Goal: Task Accomplishment & Management: Complete application form

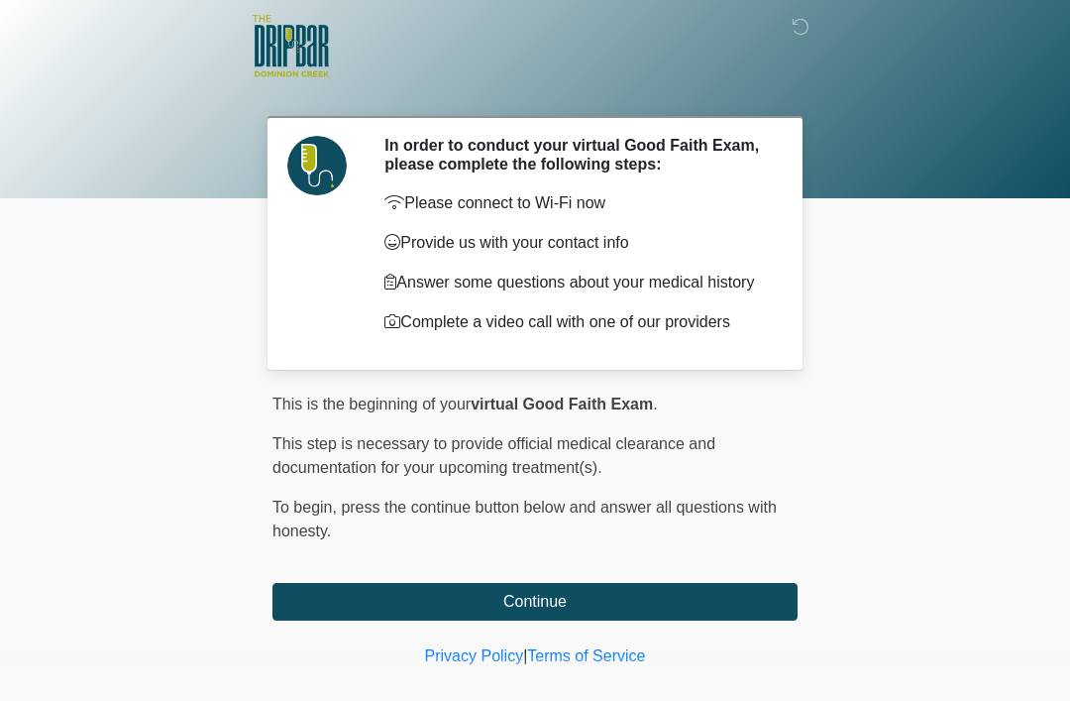
click at [545, 601] on button "Continue" at bounding box center [535, 602] width 525 height 38
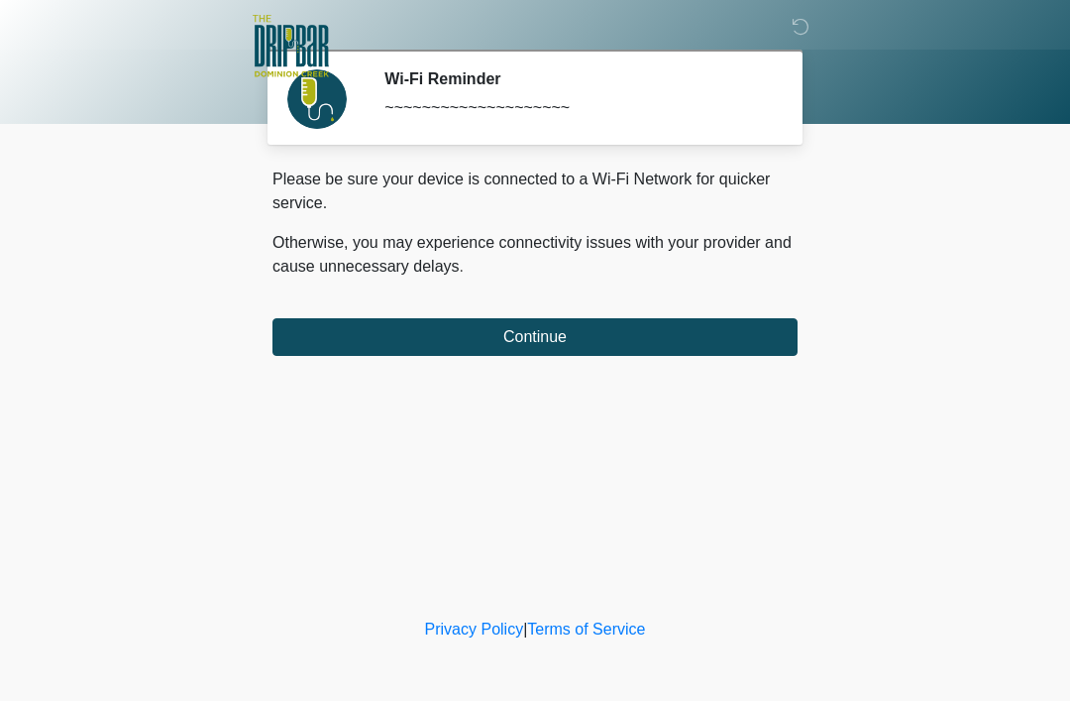
click at [553, 329] on button "Continue" at bounding box center [535, 337] width 525 height 38
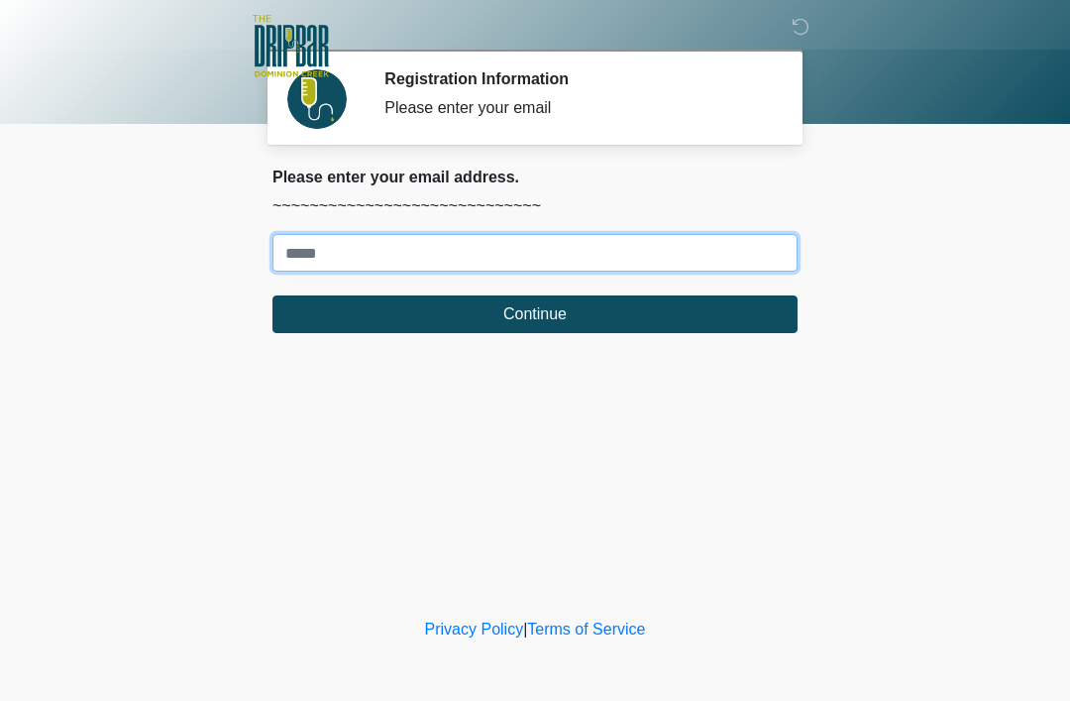
click at [327, 256] on input "Where should we email your treatment plan?" at bounding box center [535, 253] width 525 height 38
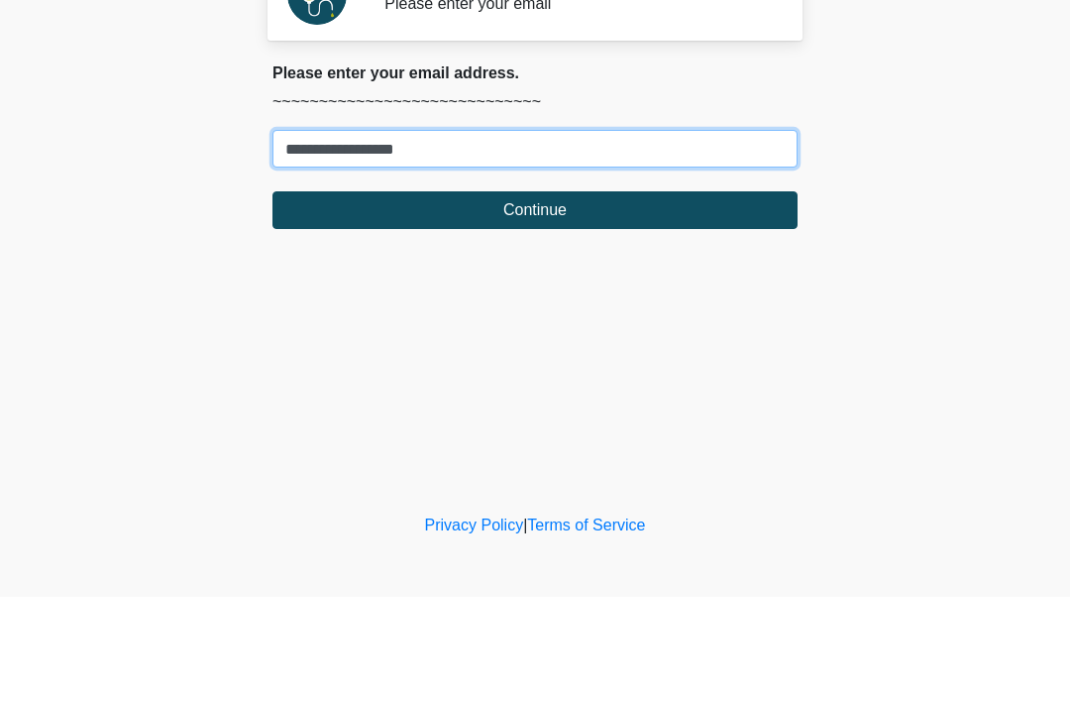
type input "**********"
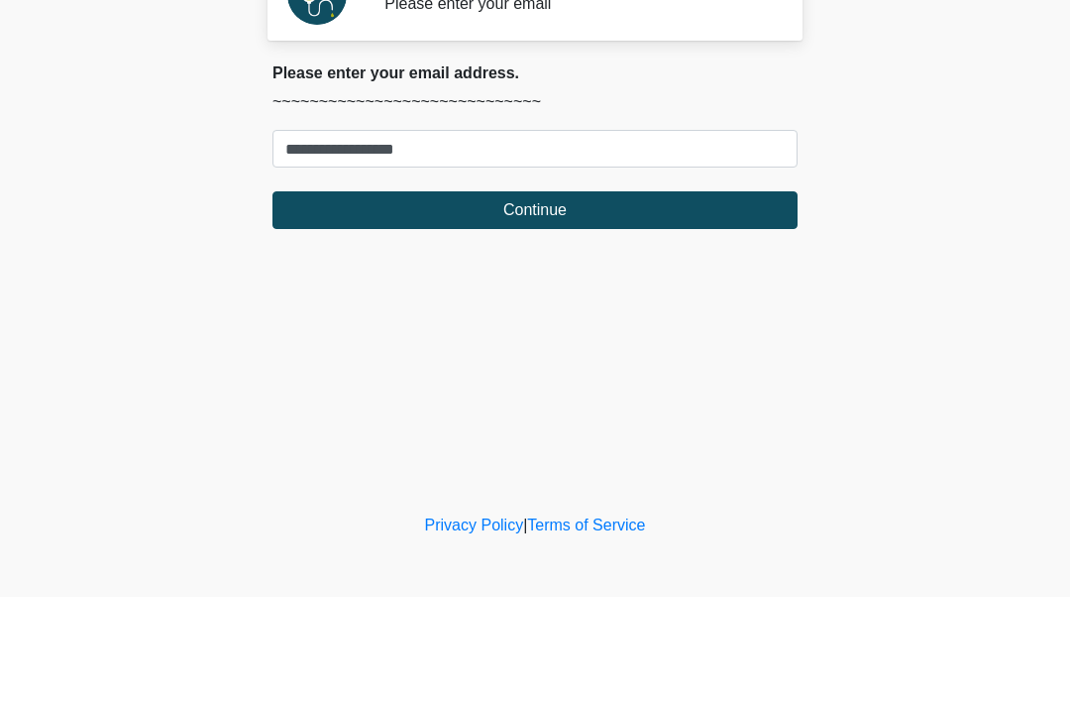
click at [564, 295] on button "Continue" at bounding box center [535, 314] width 525 height 38
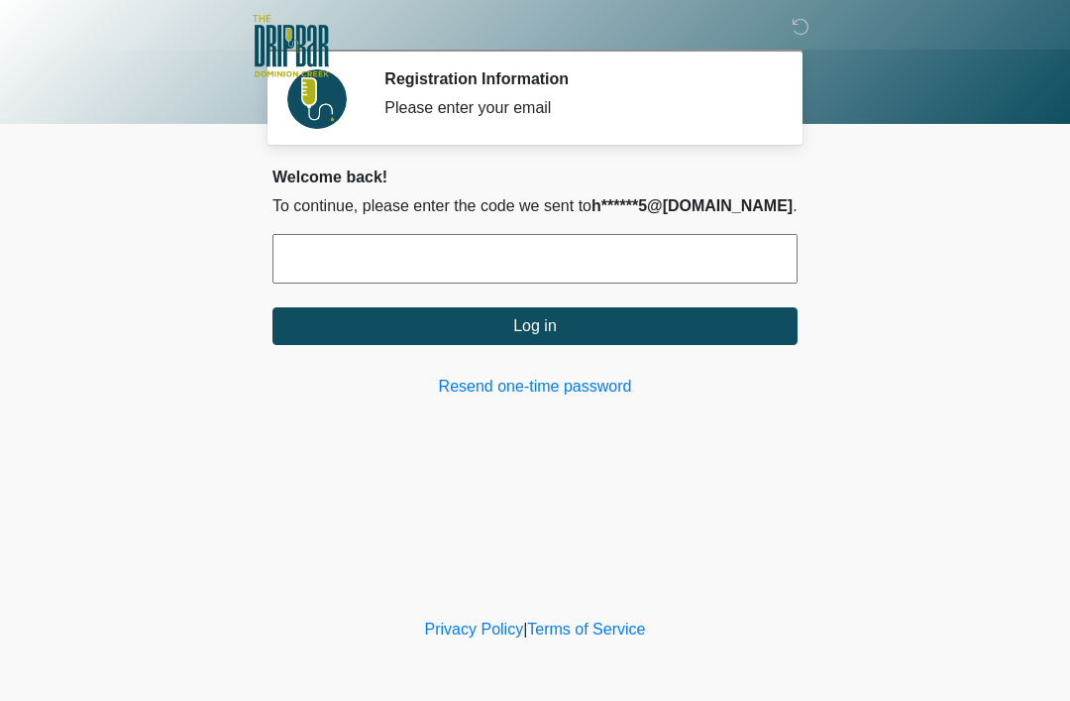
click at [335, 261] on input "text" at bounding box center [535, 259] width 525 height 50
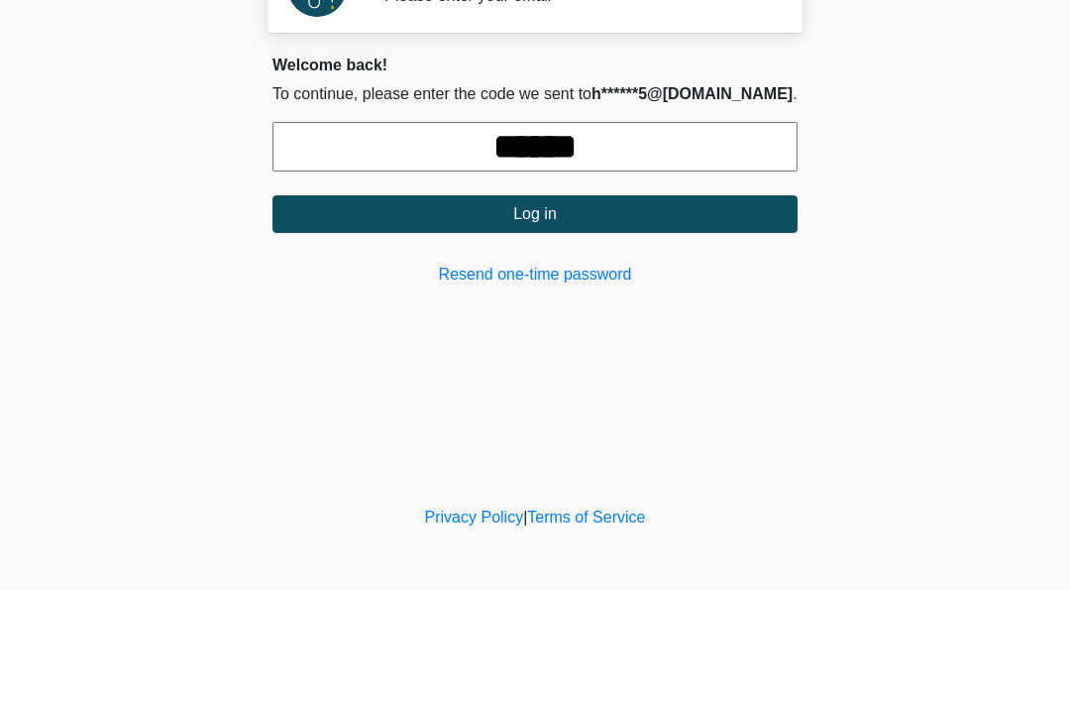
type input "******"
click at [558, 307] on button "Log in" at bounding box center [535, 326] width 525 height 38
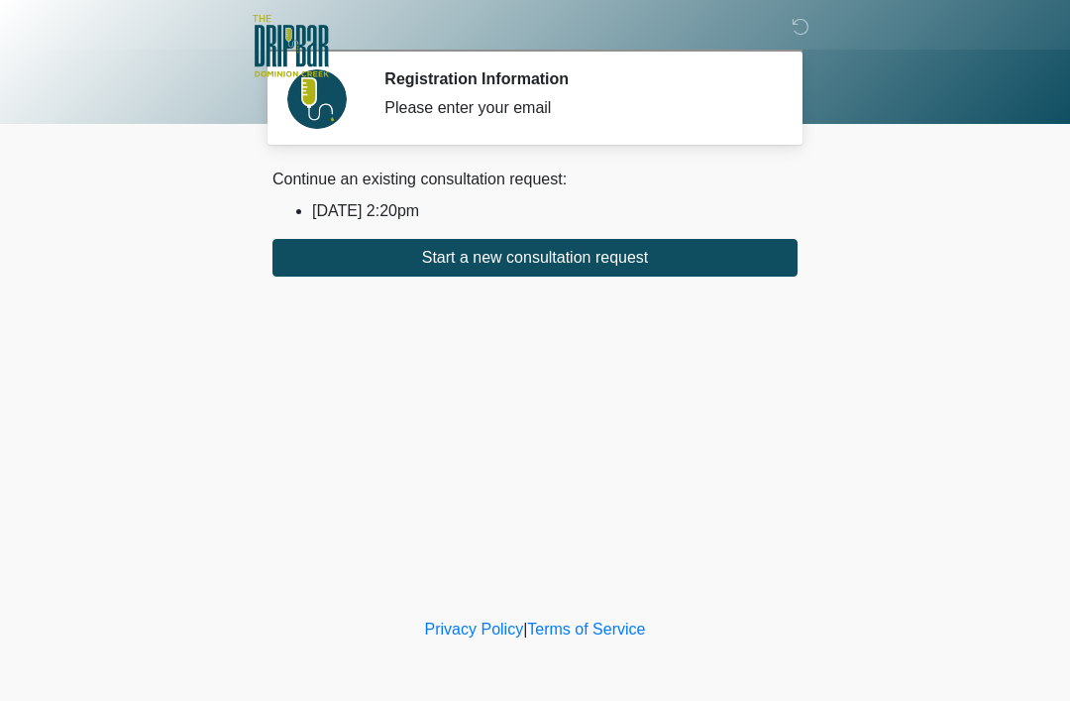
click at [570, 256] on button "Start a new consultation request" at bounding box center [535, 258] width 525 height 38
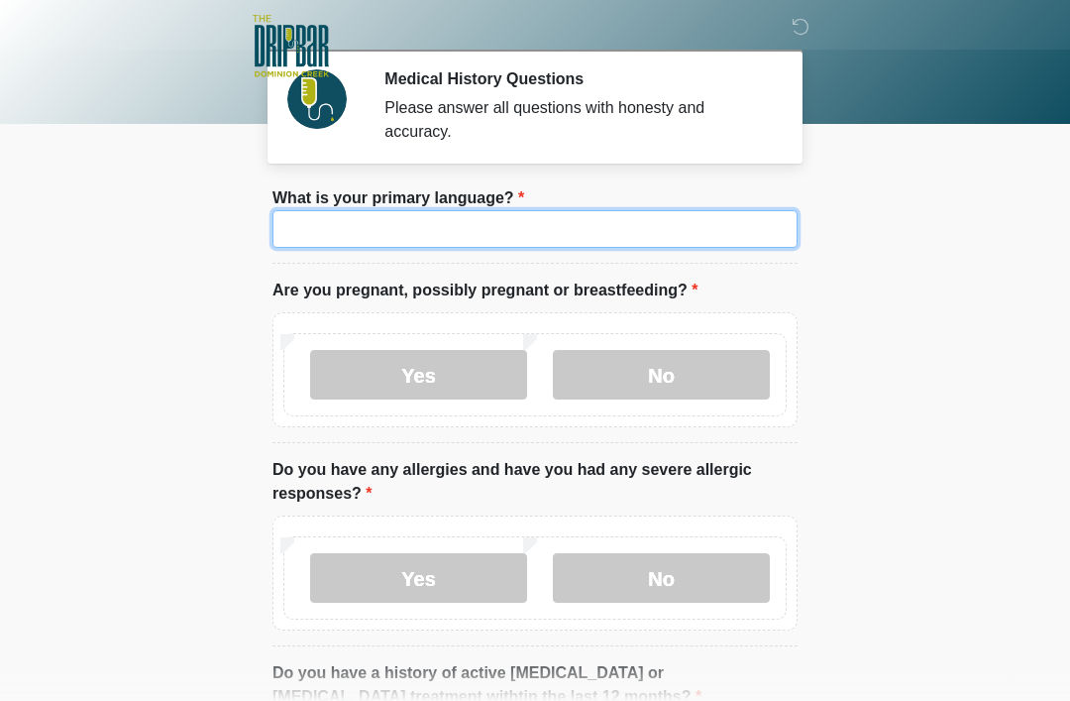
click at [397, 226] on input "What is your primary language?" at bounding box center [535, 229] width 525 height 38
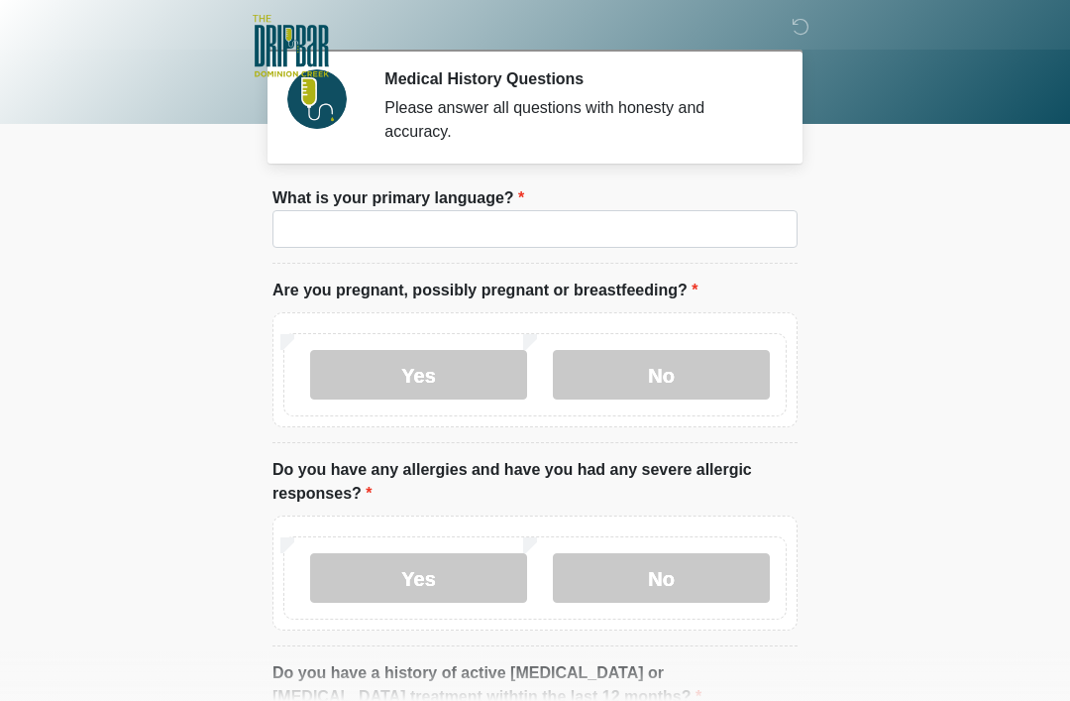
click at [948, 180] on body "‎ ‎ ‎ ‎ Medical History Questions Please answer all questions with honesty and …" at bounding box center [535, 350] width 1070 height 701
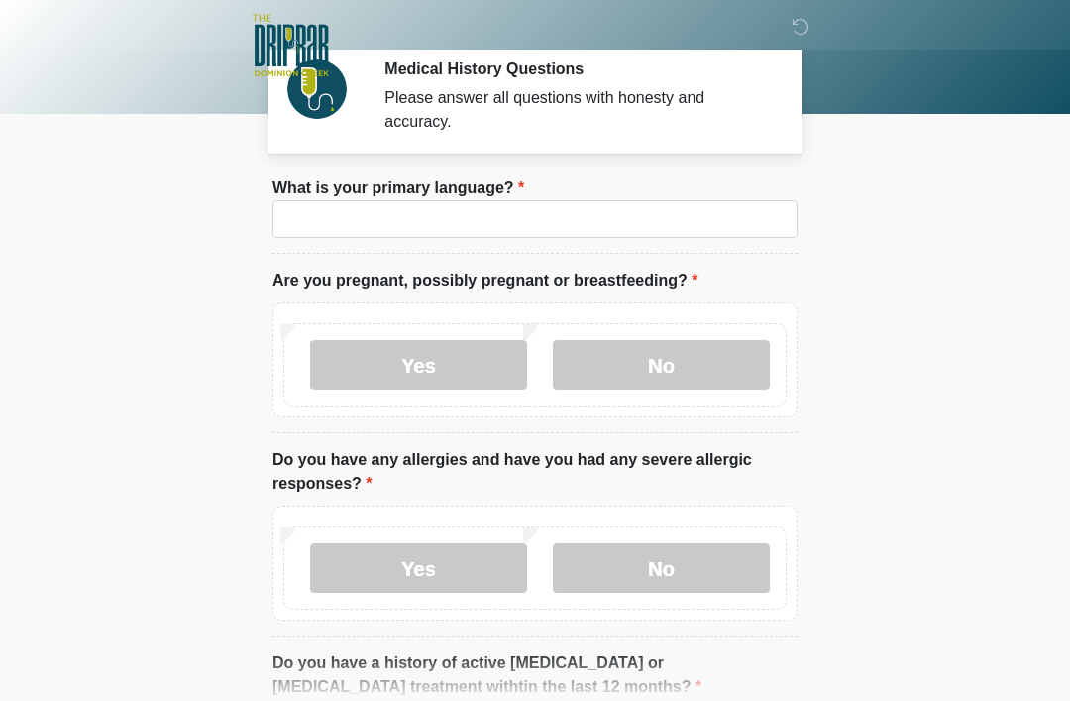
scroll to position [11, 0]
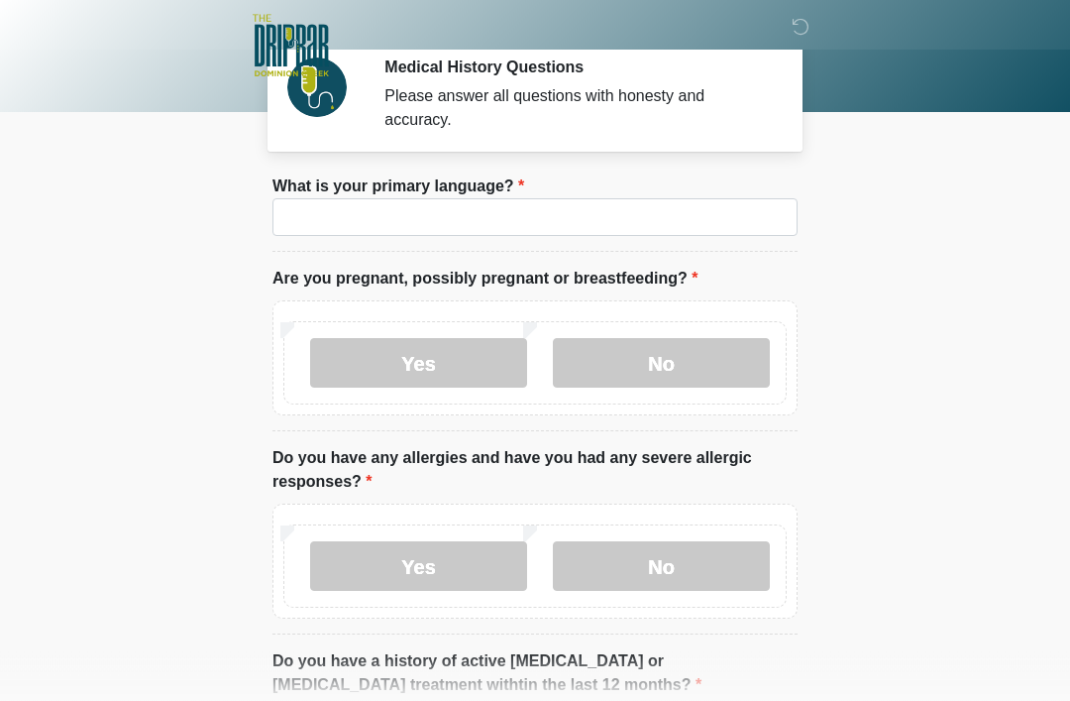
click at [704, 399] on div "Yes No" at bounding box center [534, 363] width 503 height 83
click at [696, 377] on label "No" at bounding box center [661, 364] width 217 height 50
click at [683, 570] on label "No" at bounding box center [661, 566] width 217 height 50
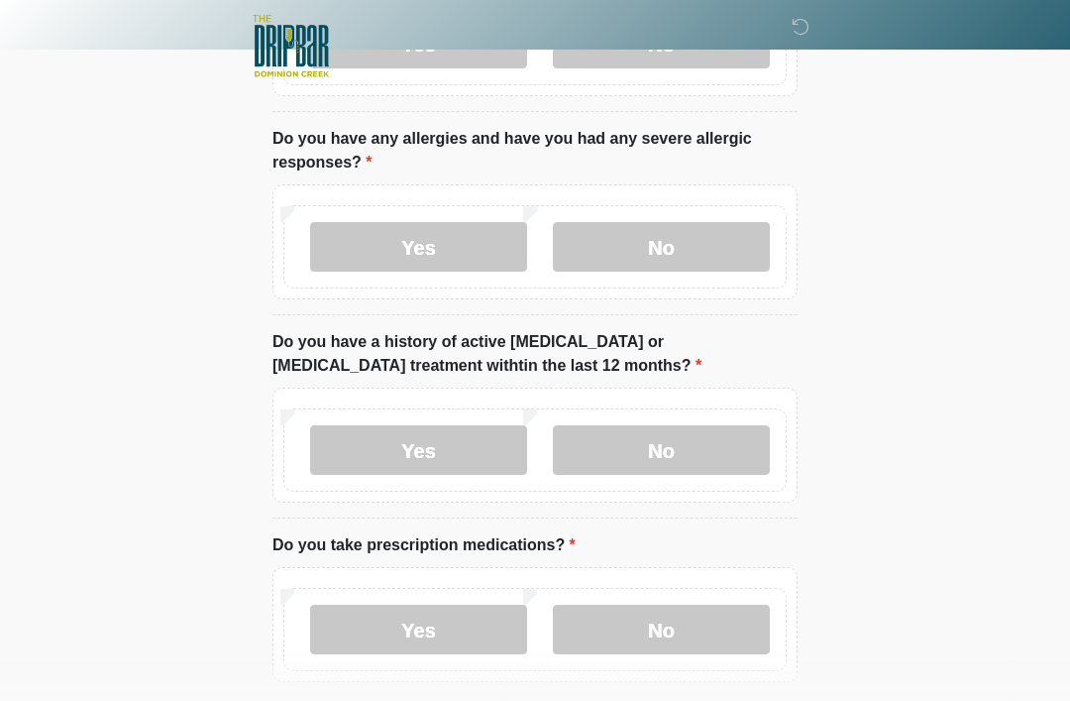
scroll to position [330, 0]
click at [717, 443] on label "No" at bounding box center [661, 451] width 217 height 50
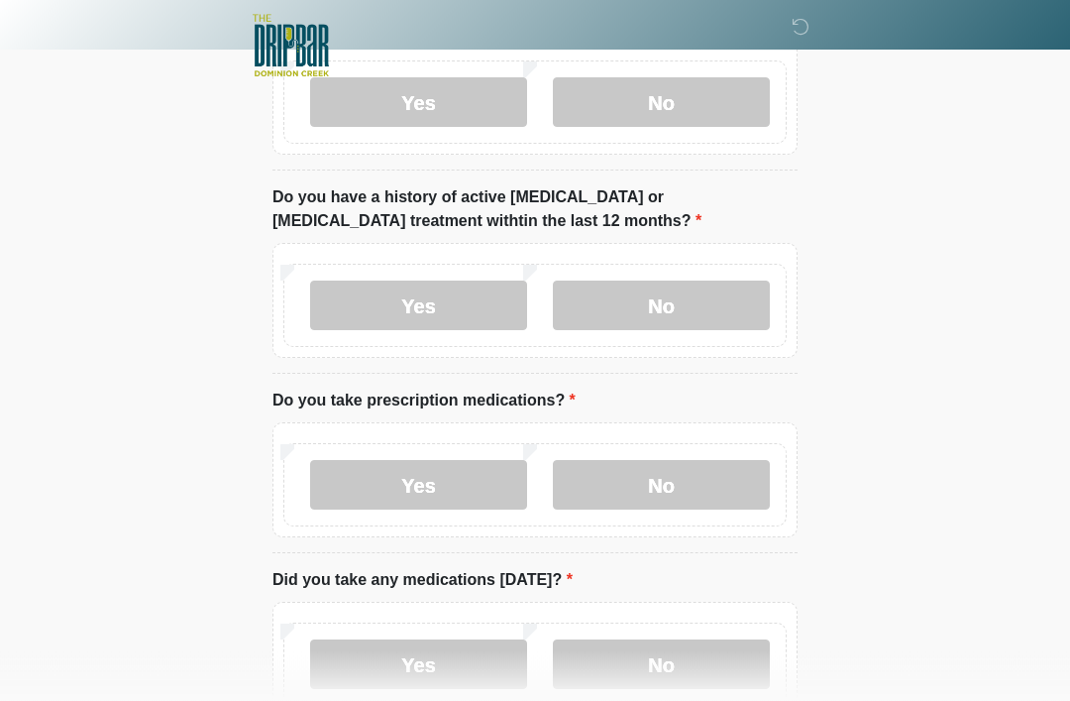
scroll to position [472, 0]
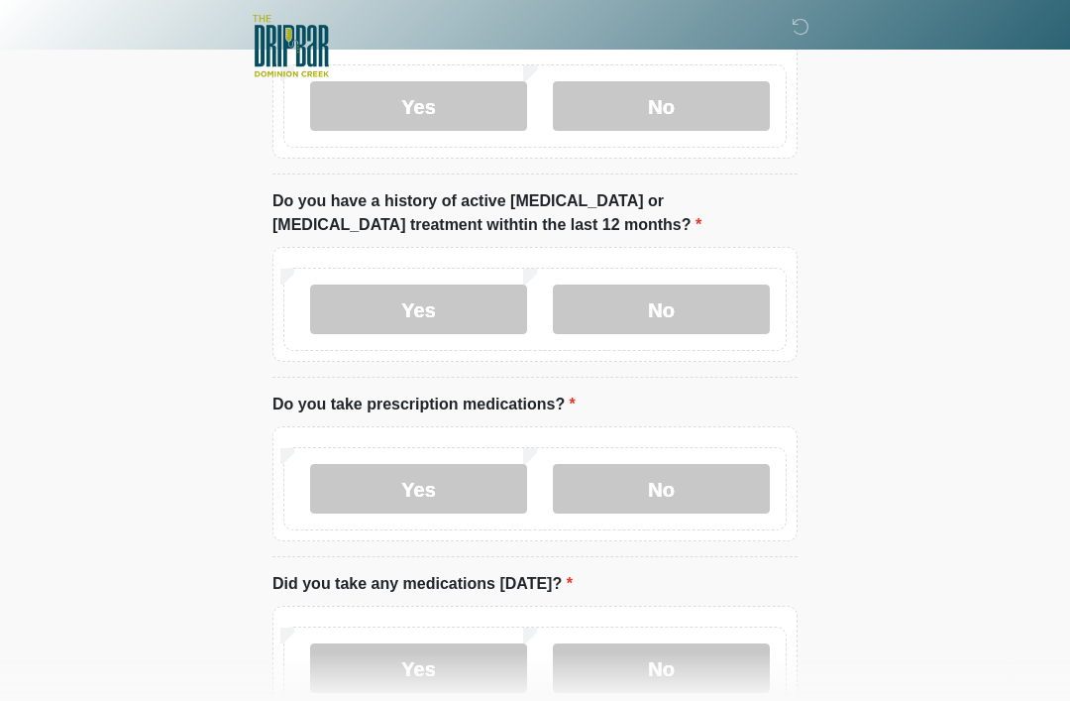
click at [466, 489] on label "Yes" at bounding box center [418, 489] width 217 height 50
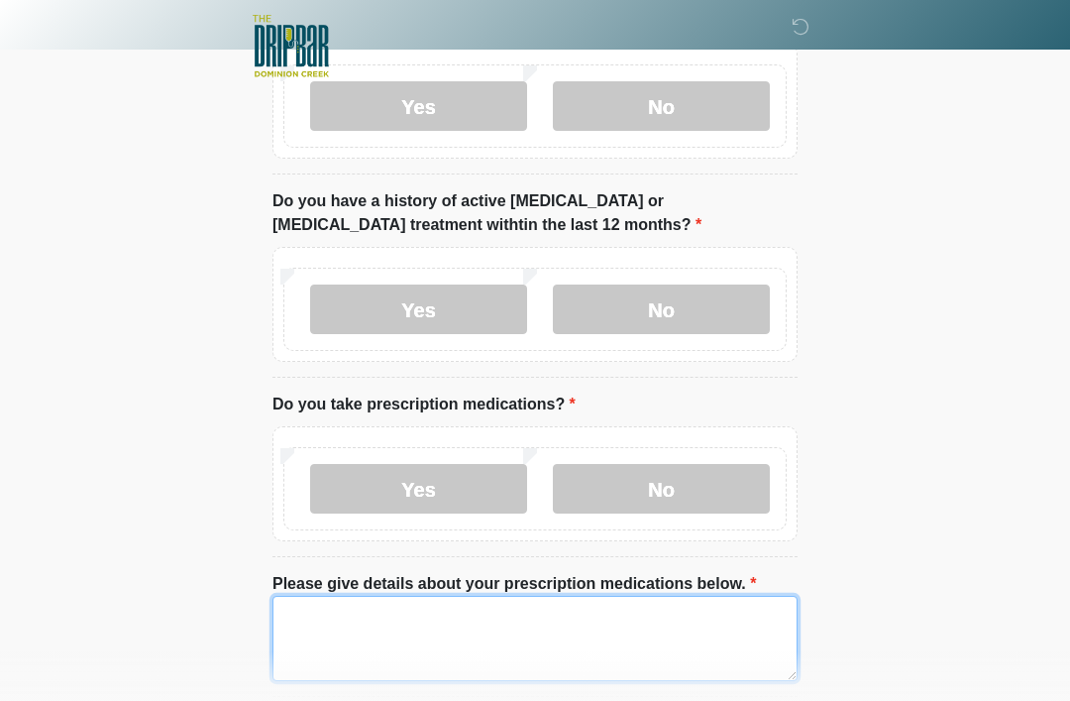
click at [564, 623] on textarea "Please give details about your prescription medications below." at bounding box center [535, 638] width 525 height 85
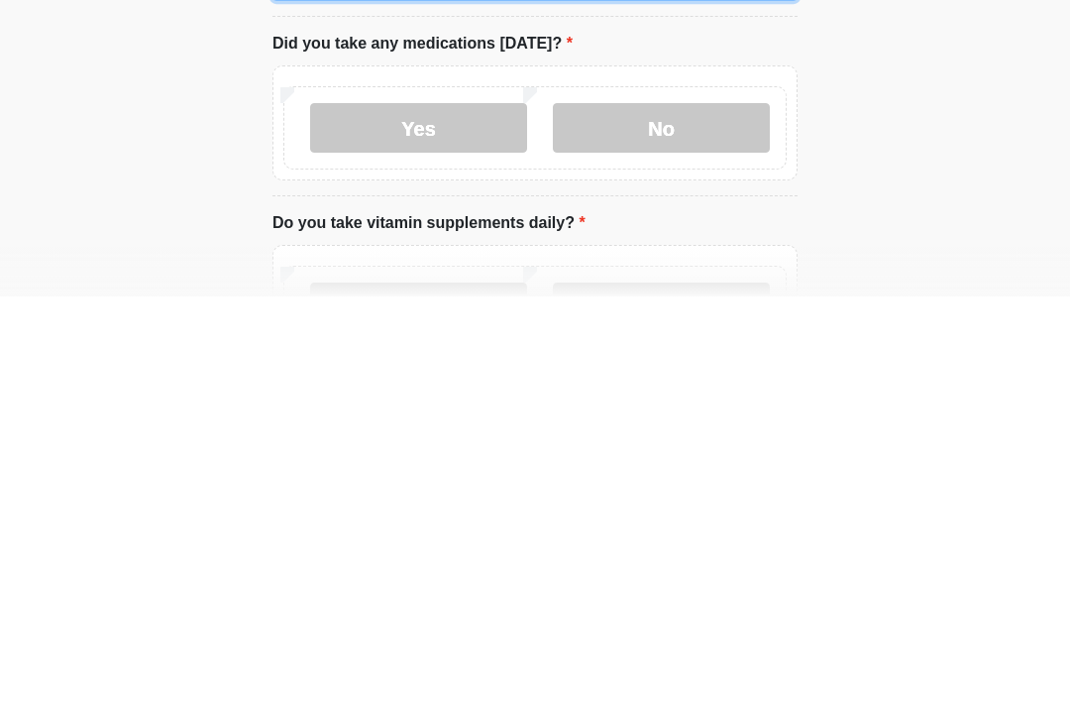
scroll to position [750, 0]
type textarea "**********"
click at [471, 504] on label "Yes" at bounding box center [418, 529] width 217 height 50
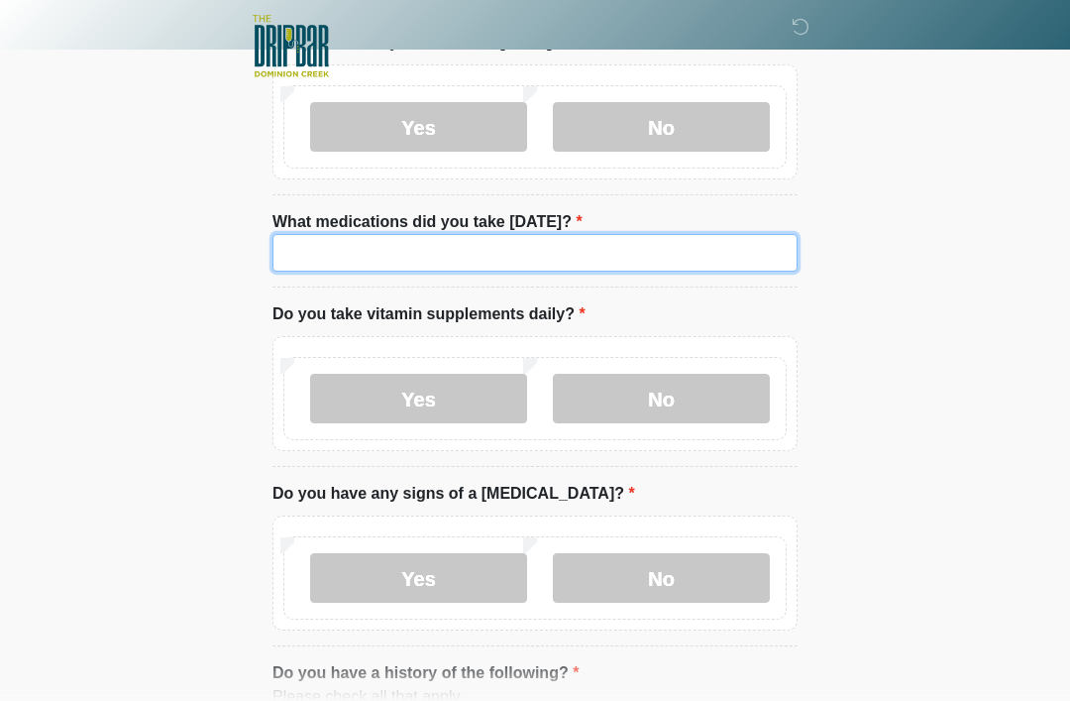
click at [485, 234] on input "What medications did you take today?" at bounding box center [535, 253] width 525 height 38
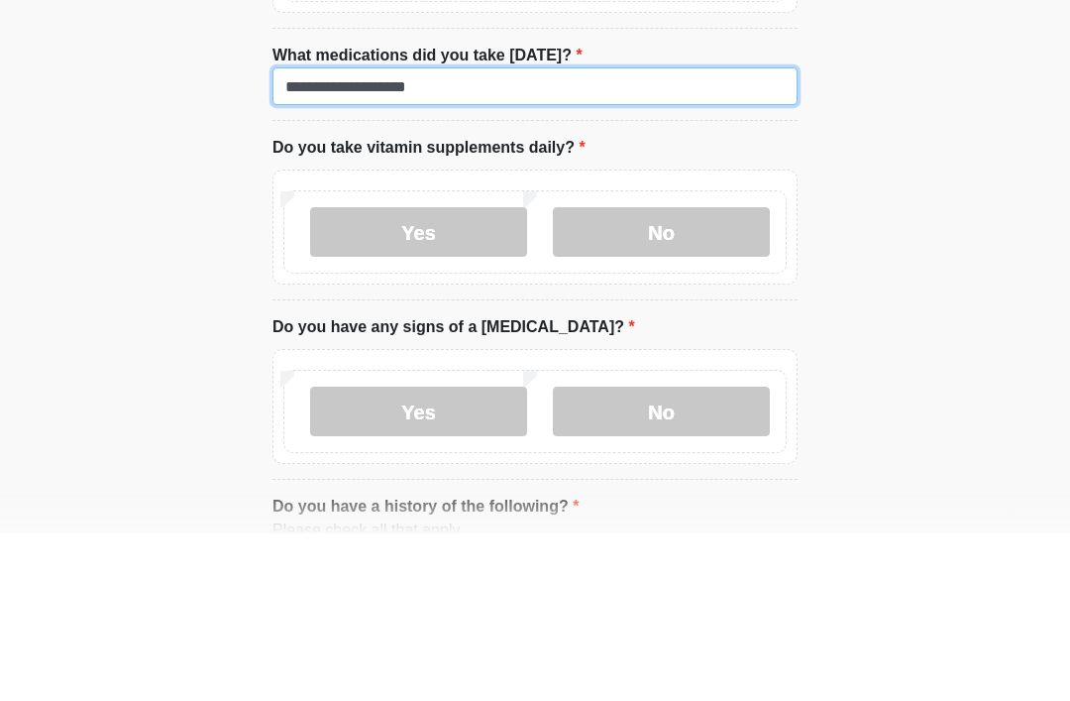
type input "**********"
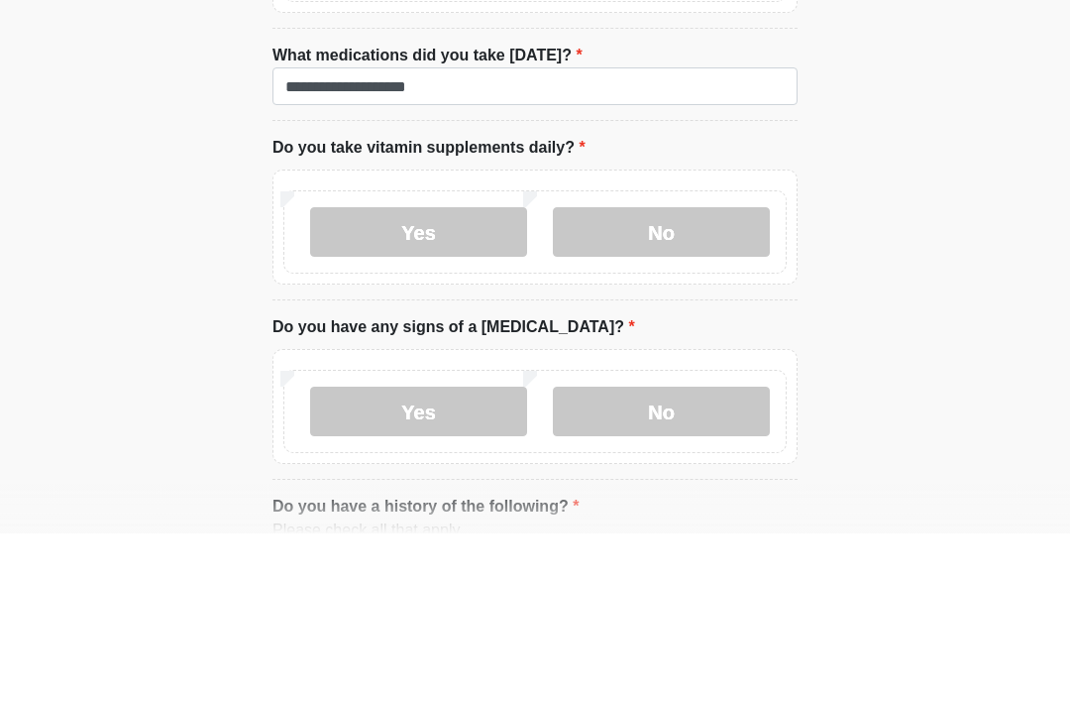
click at [682, 375] on label "No" at bounding box center [661, 400] width 217 height 50
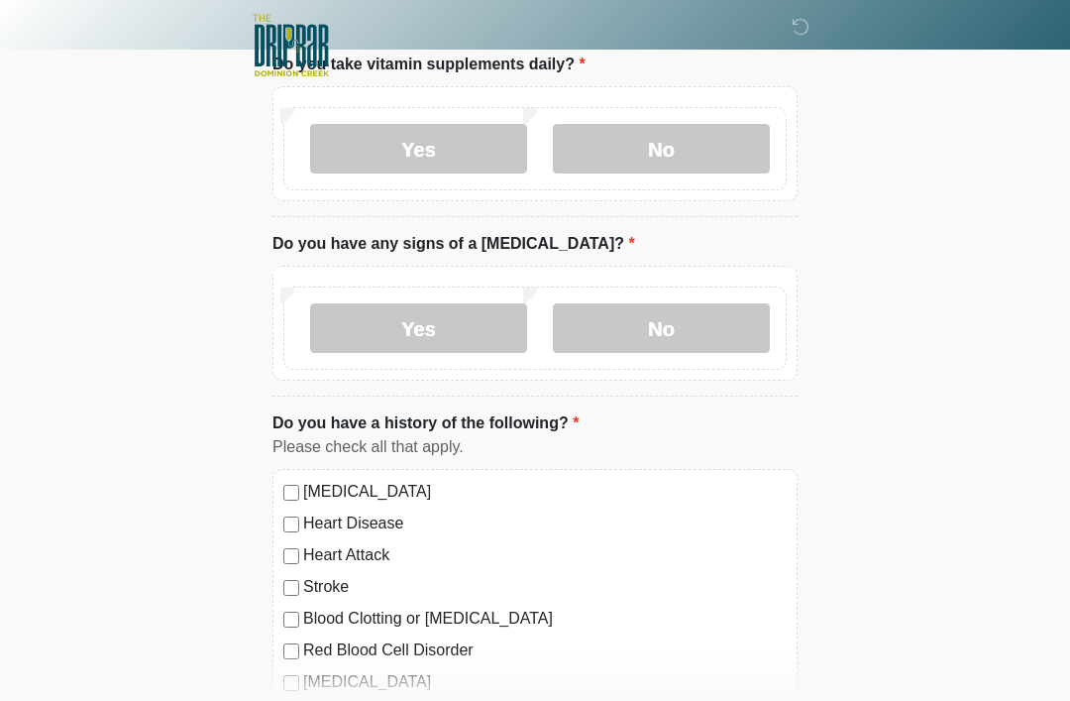
scroll to position [1402, 0]
click at [705, 326] on label "No" at bounding box center [661, 328] width 217 height 50
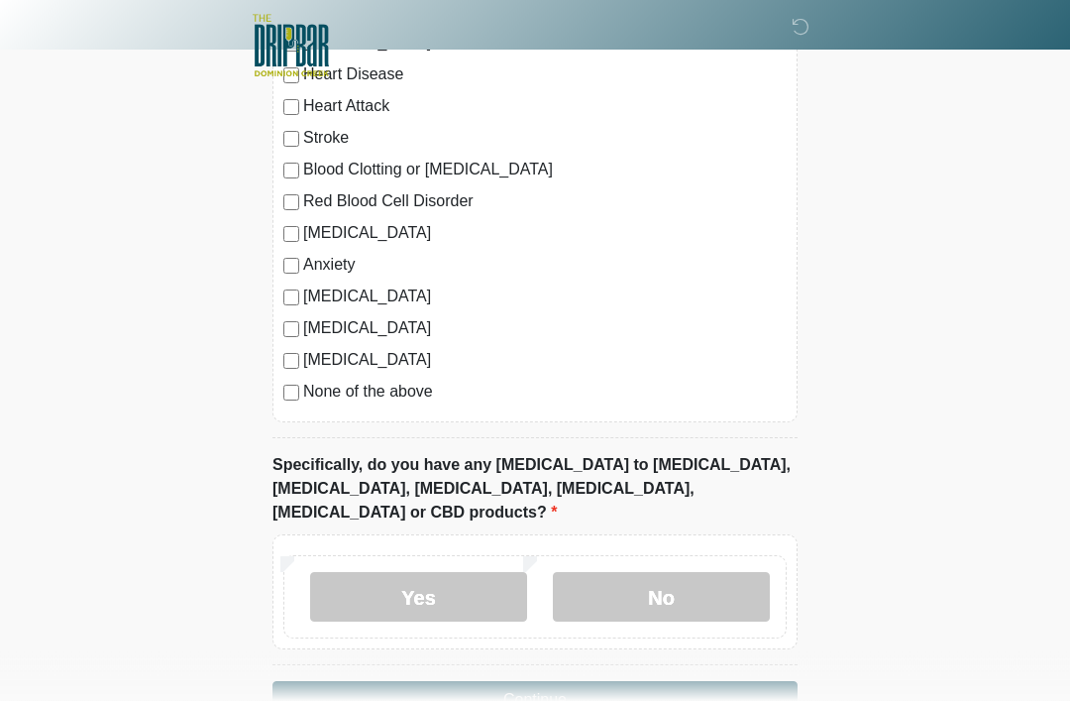
scroll to position [1849, 0]
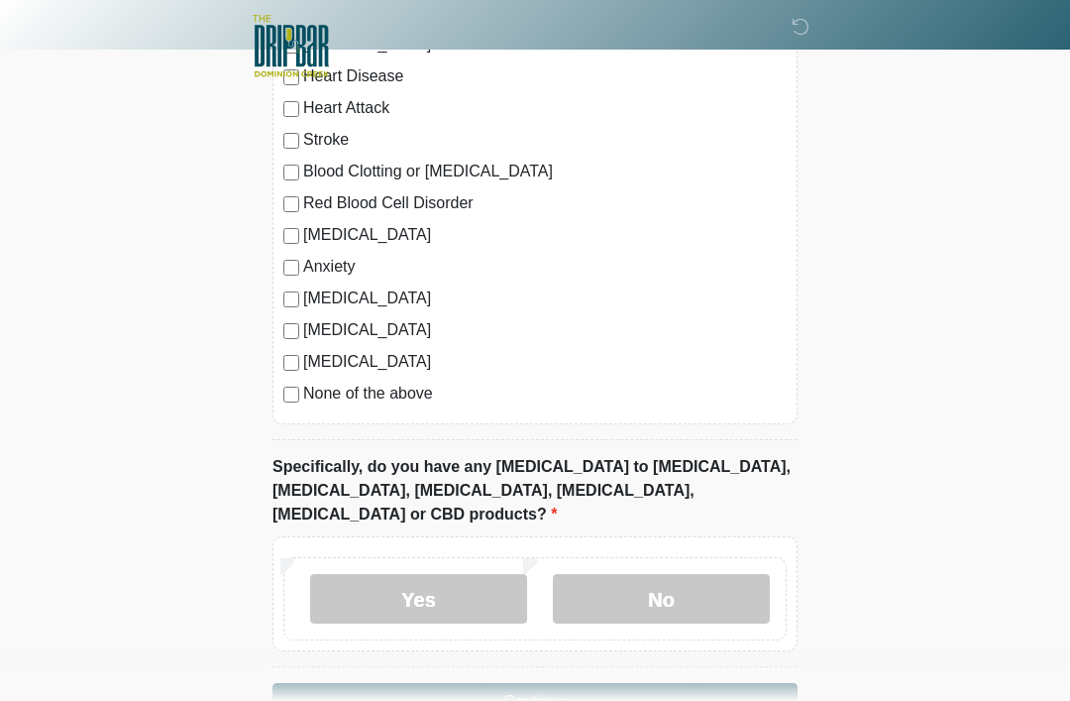
click at [703, 574] on label "No" at bounding box center [661, 599] width 217 height 50
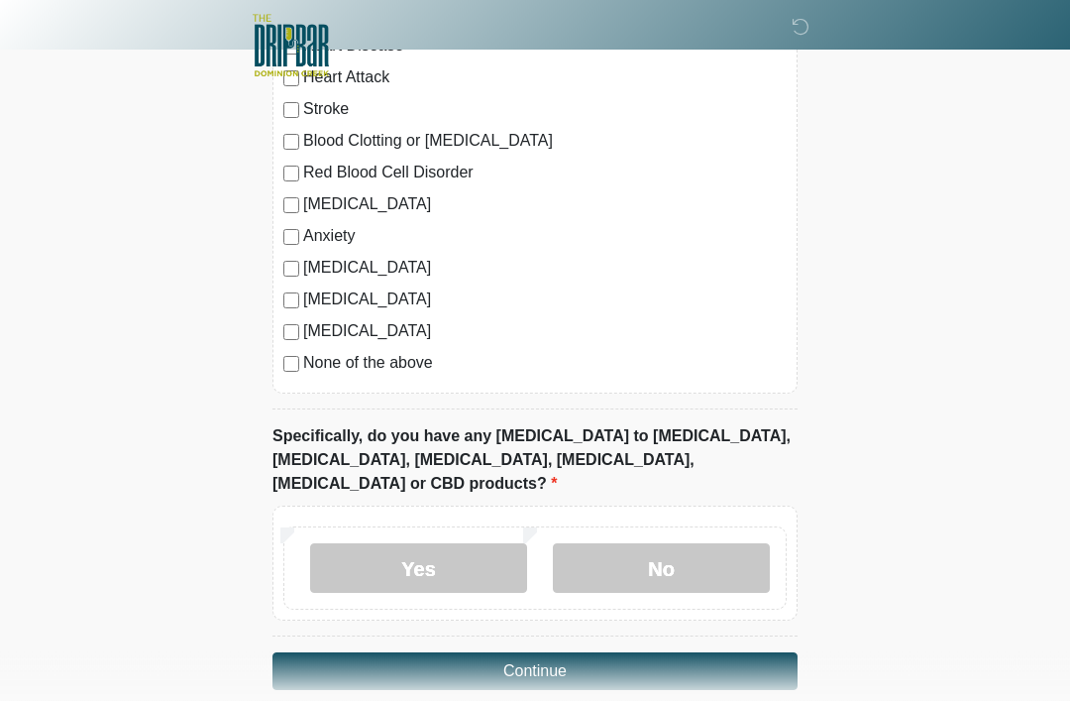
scroll to position [1883, 0]
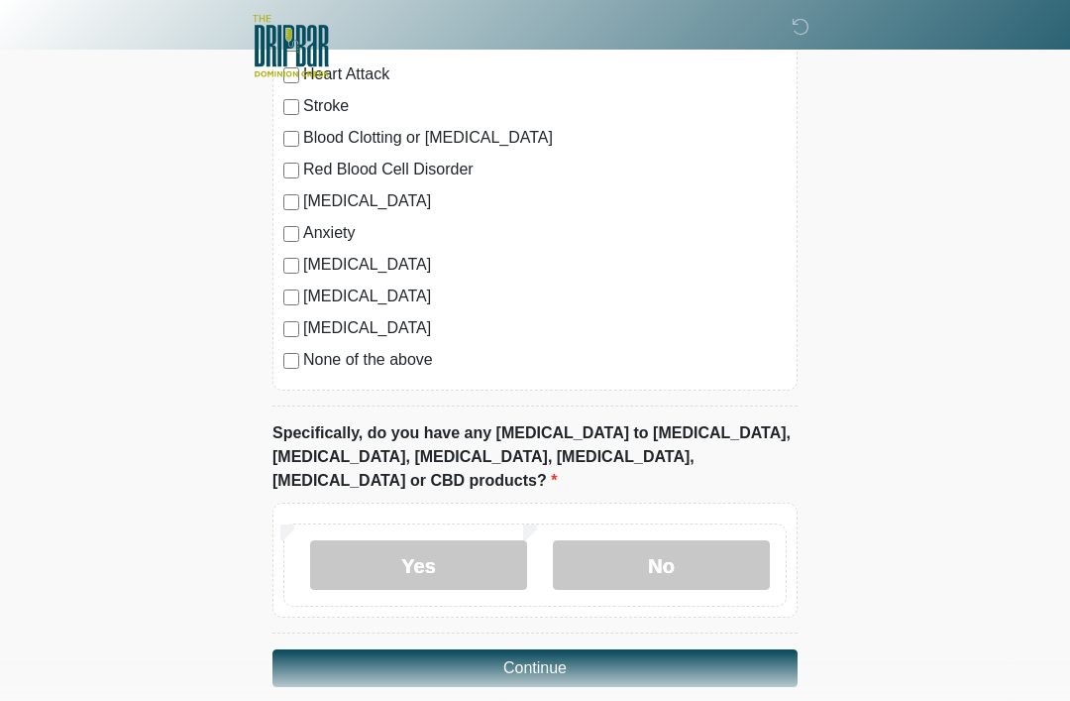
click at [697, 649] on button "Continue" at bounding box center [535, 668] width 525 height 38
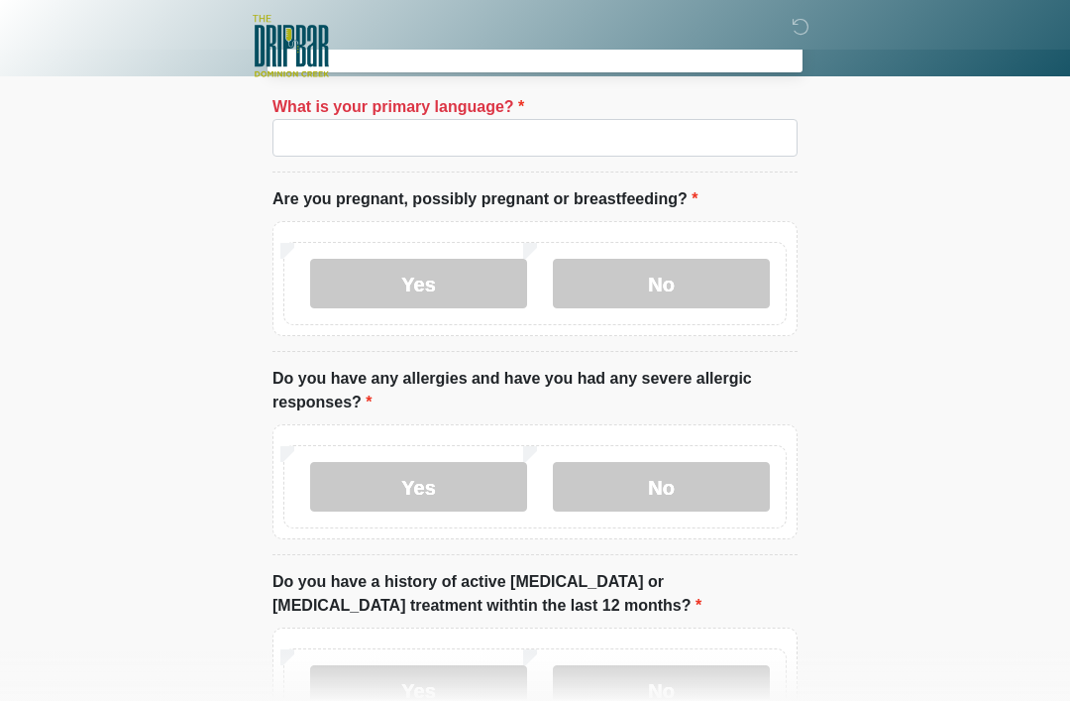
scroll to position [52, 0]
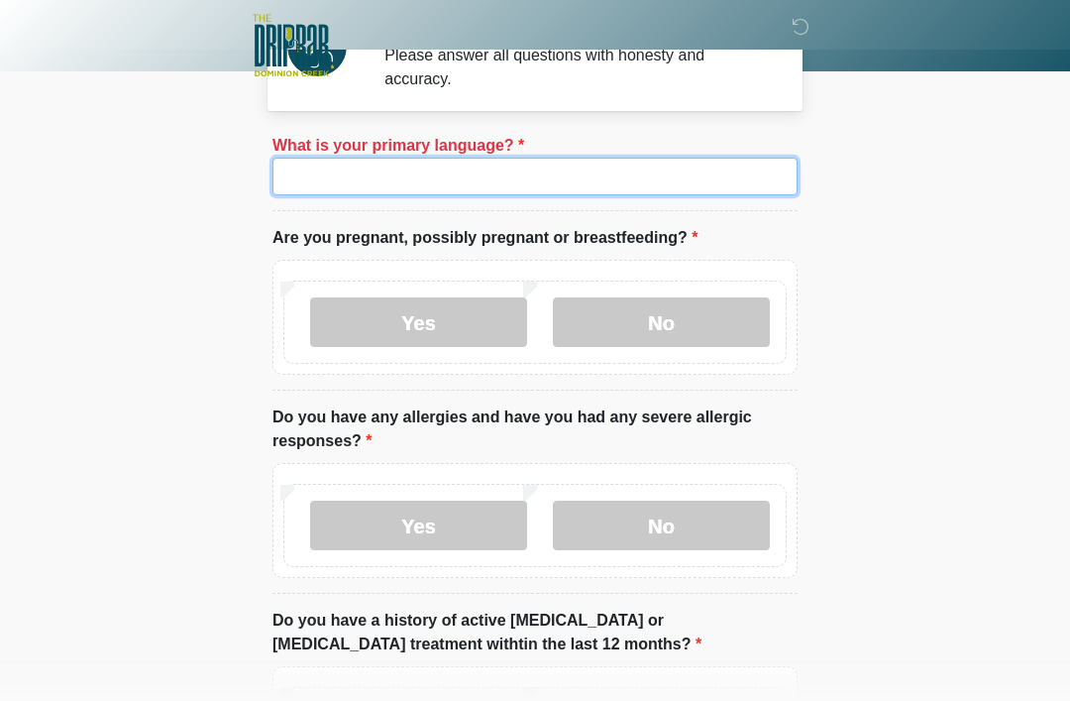
click at [614, 174] on input "What is your primary language?" at bounding box center [535, 178] width 525 height 38
type input "*******"
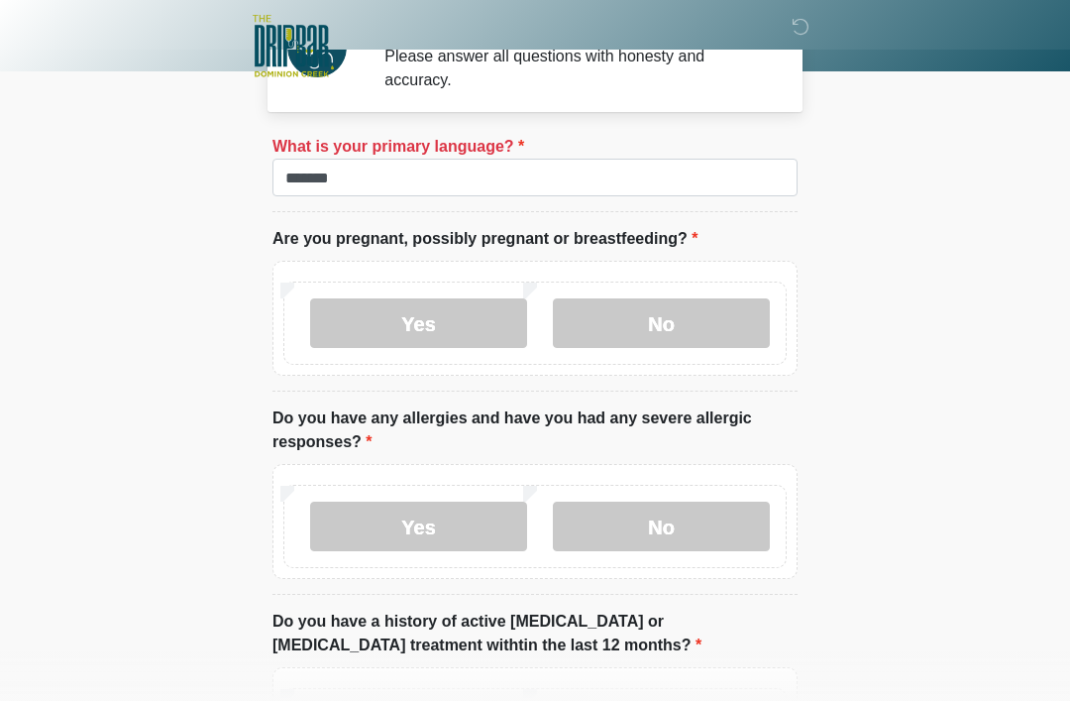
click at [933, 255] on body "‎ ‎ ‎ ‎ Medical History Questions Please answer all questions with honesty and …" at bounding box center [535, 298] width 1070 height 701
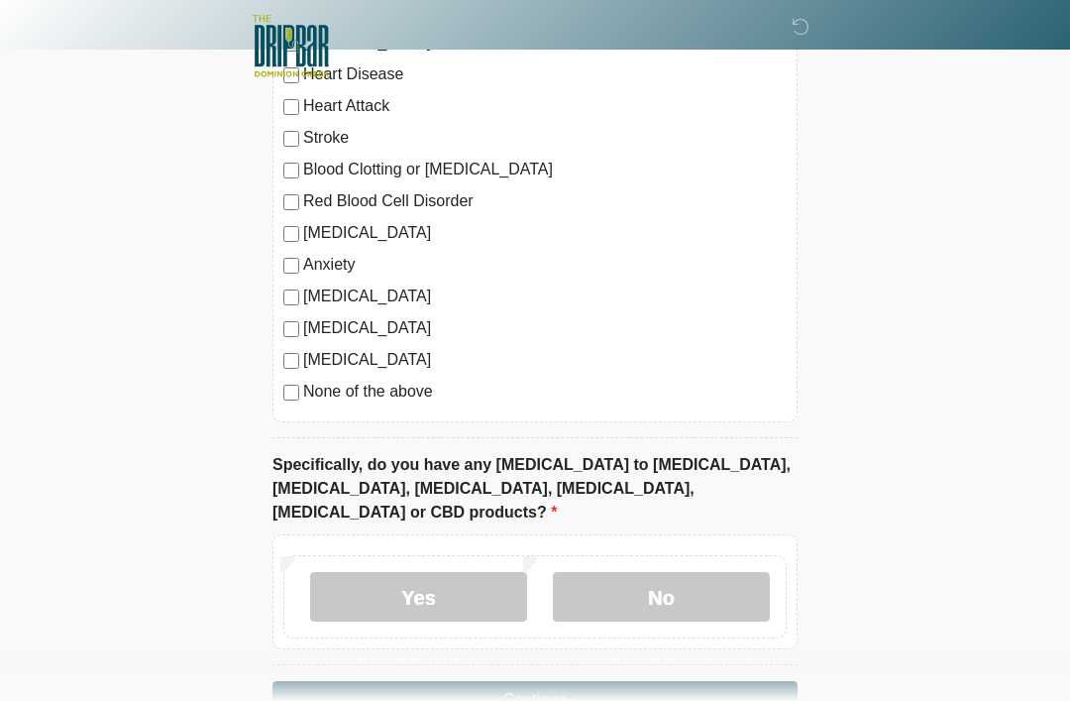
scroll to position [1883, 0]
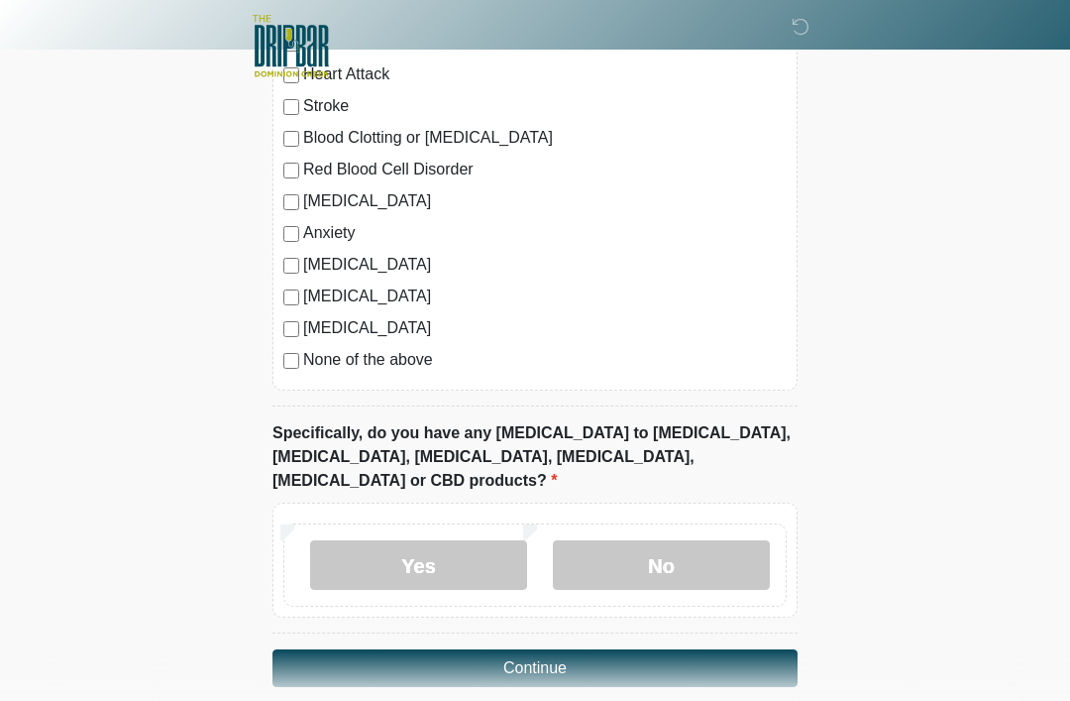
click at [666, 655] on button "Continue" at bounding box center [535, 668] width 525 height 38
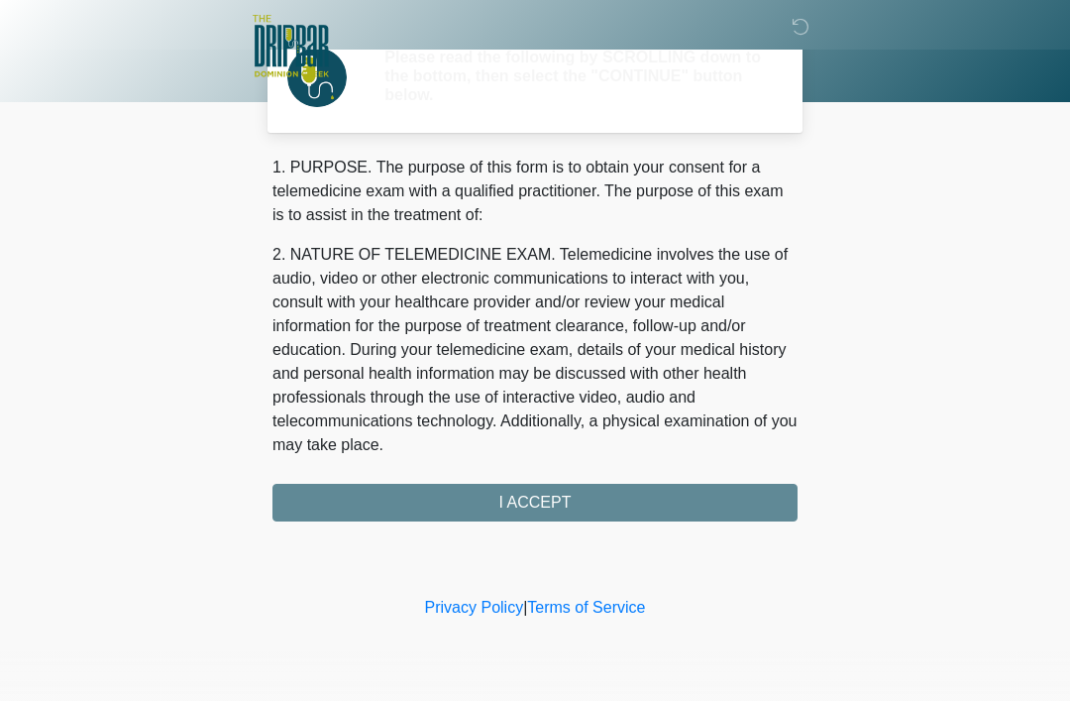
scroll to position [0, 0]
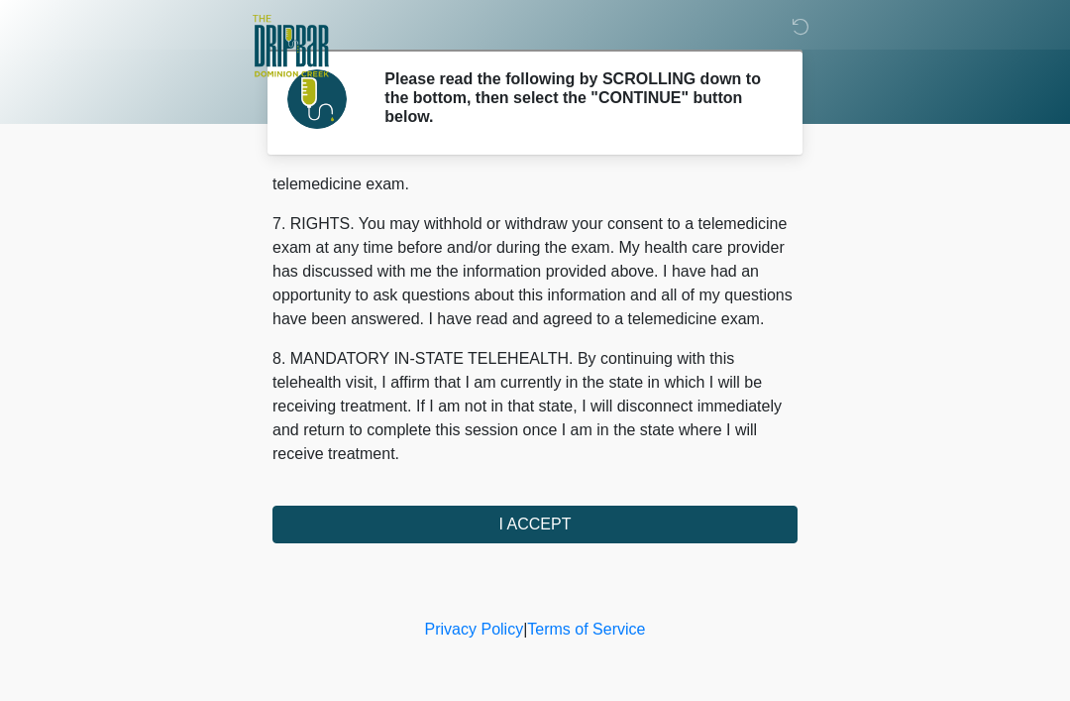
click at [542, 520] on button "I ACCEPT" at bounding box center [535, 524] width 525 height 38
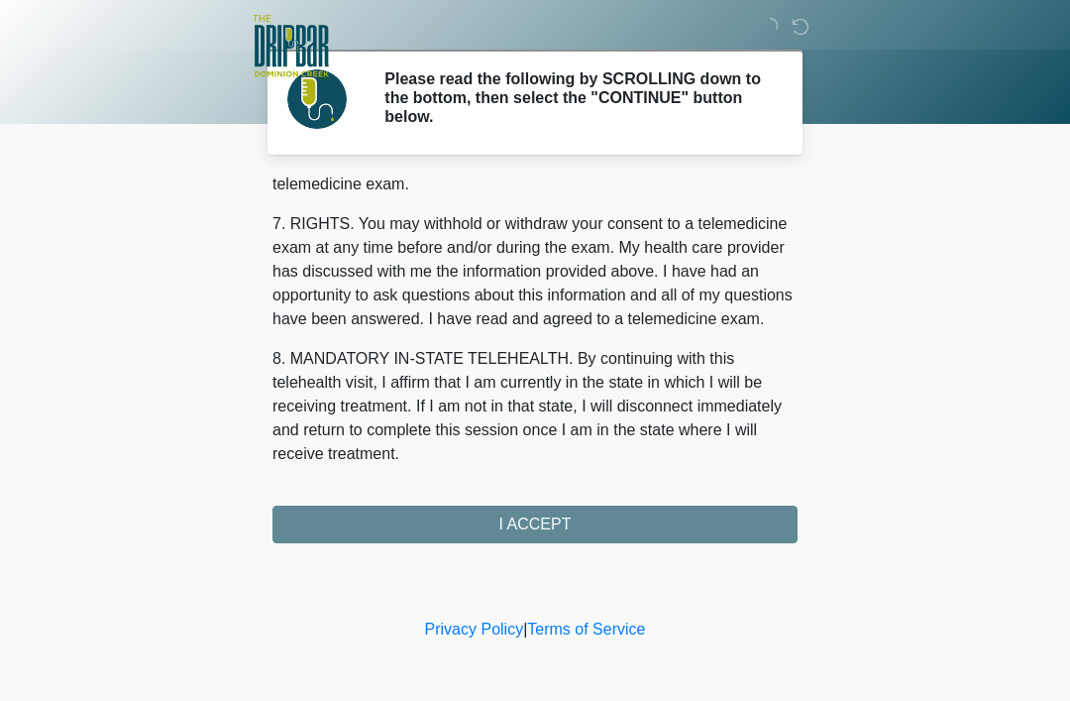
scroll to position [869, 0]
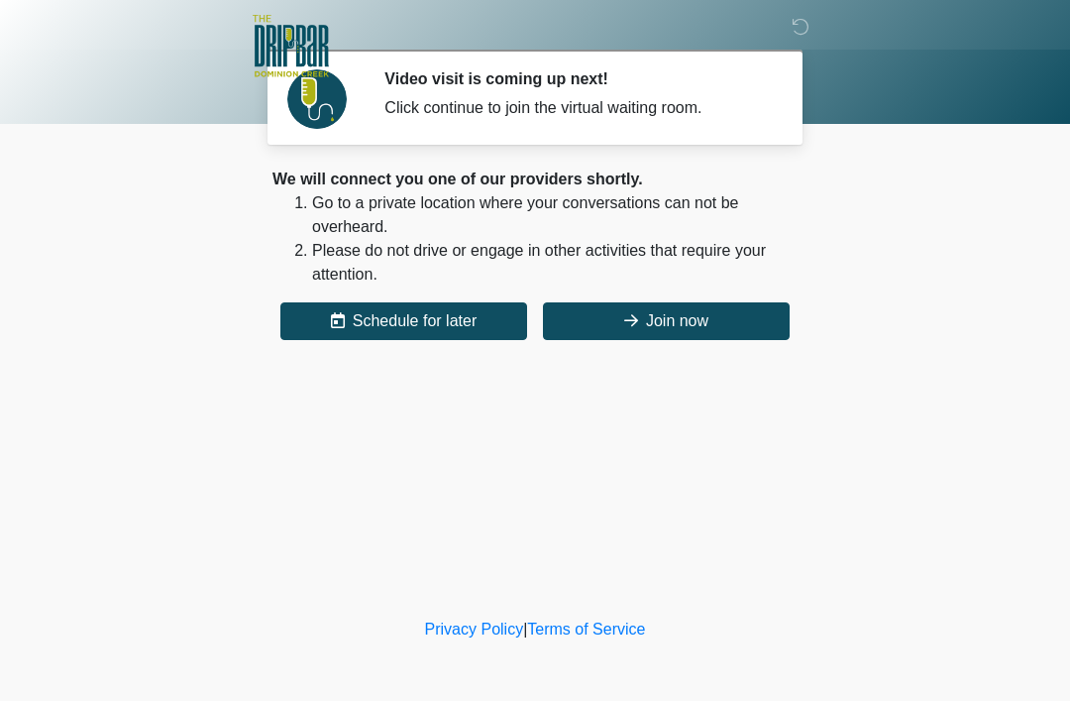
click at [693, 325] on button "Join now" at bounding box center [666, 321] width 247 height 38
